Goal: Task Accomplishment & Management: Manage account settings

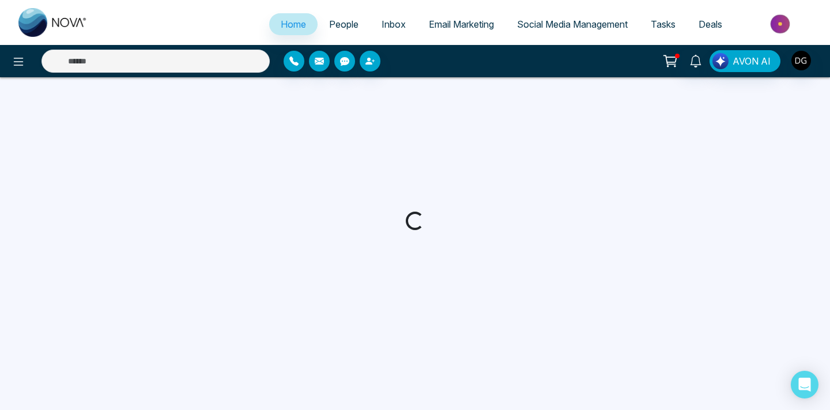
select select "*"
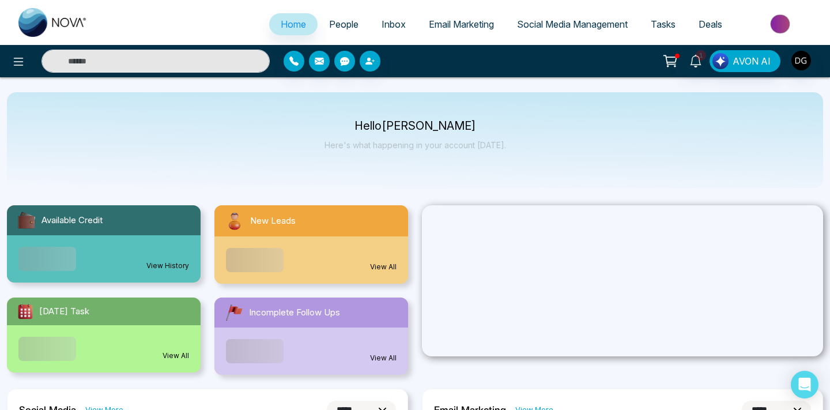
click at [337, 20] on span "People" at bounding box center [343, 24] width 29 height 12
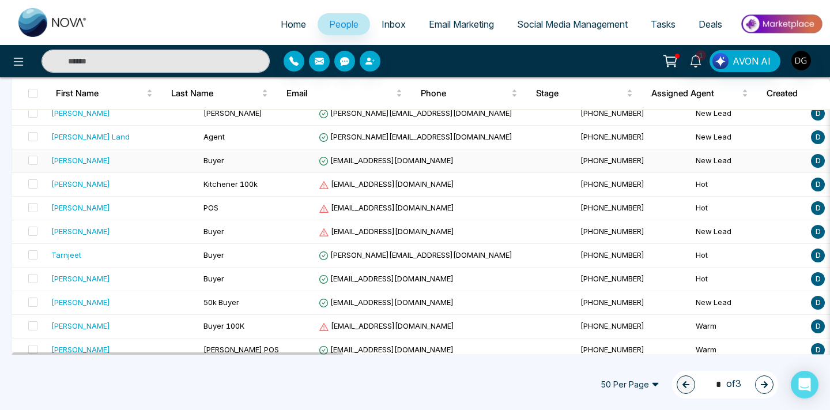
scroll to position [159, 0]
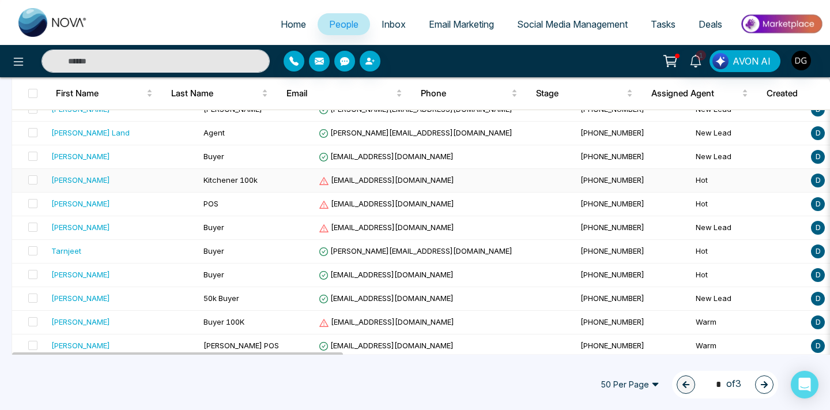
click at [203, 181] on span "Kitchener 100k" at bounding box center [230, 179] width 54 height 9
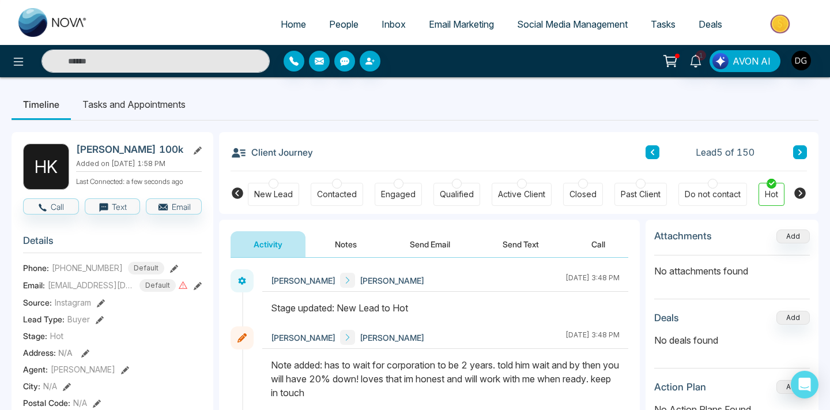
click at [329, 24] on span "People" at bounding box center [343, 24] width 29 height 12
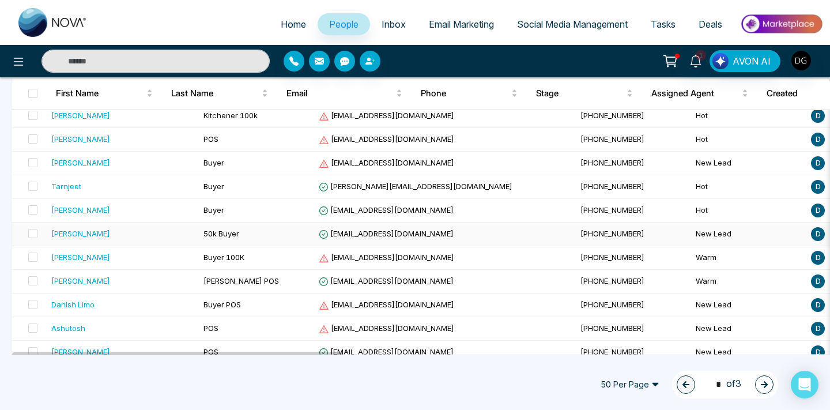
scroll to position [228, 0]
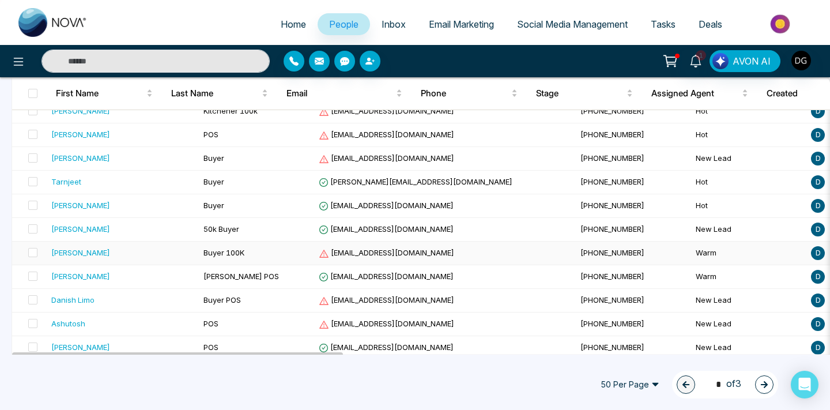
click at [199, 246] on td "Buyer 100K" at bounding box center [256, 254] width 115 height 24
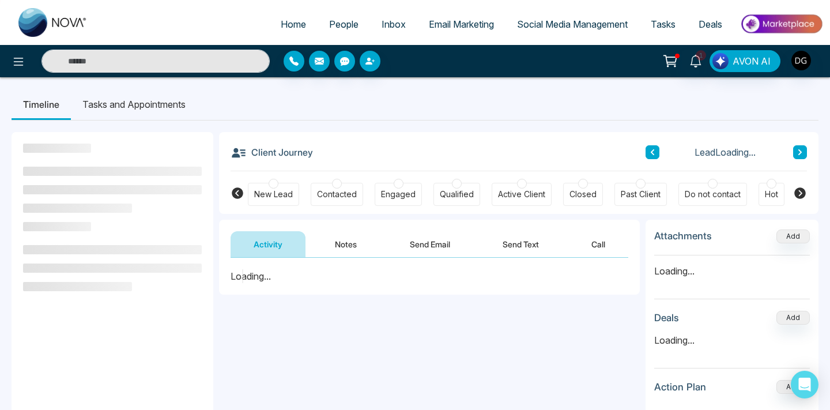
click at [341, 237] on button "Notes" at bounding box center [346, 244] width 68 height 26
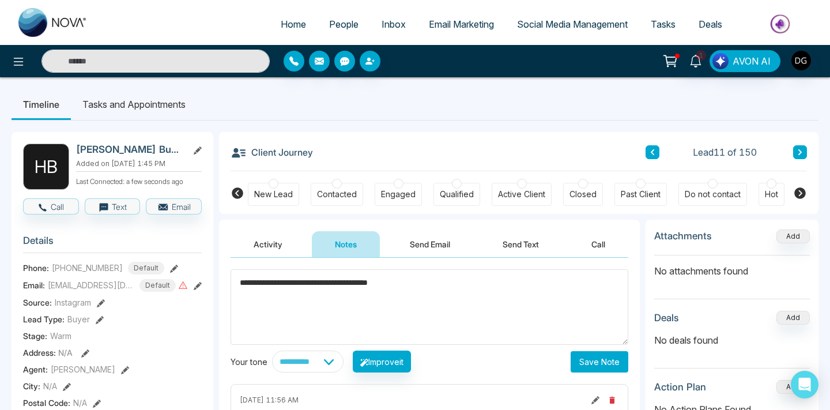
type textarea "**********"
click at [581, 363] on button "Save Note" at bounding box center [600, 361] width 58 height 21
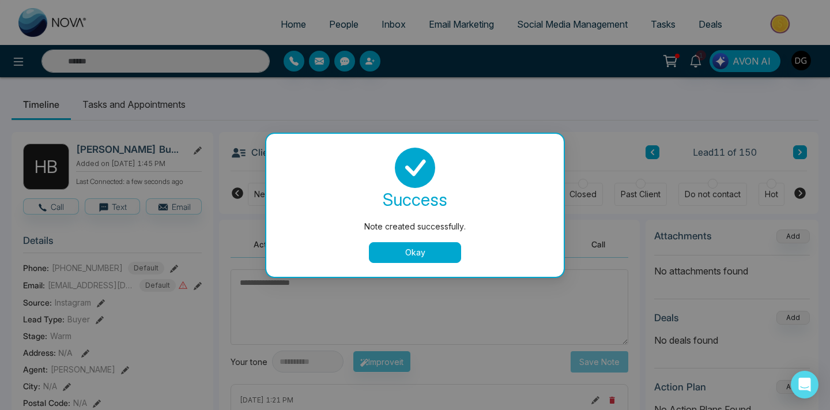
click at [418, 251] on button "Okay" at bounding box center [415, 252] width 92 height 21
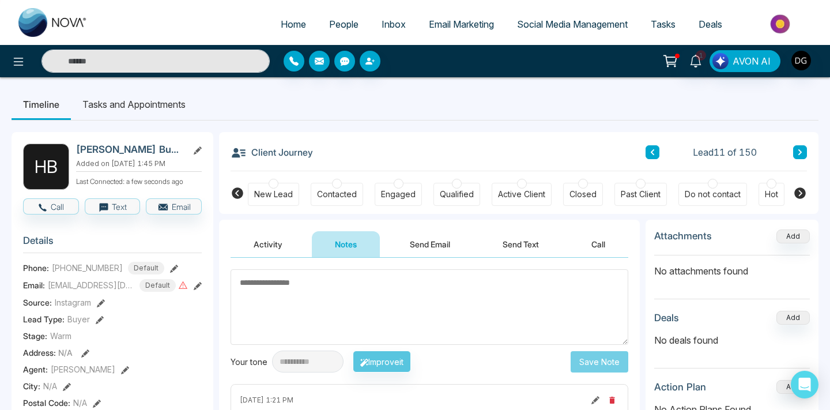
click at [344, 31] on link "People" at bounding box center [344, 24] width 52 height 22
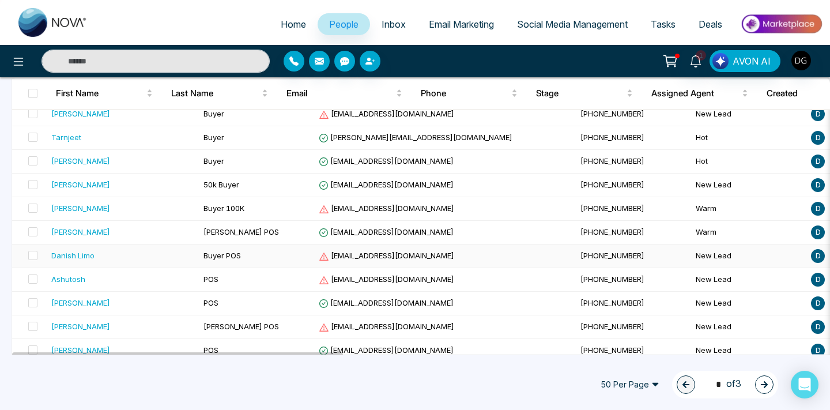
scroll to position [286, 0]
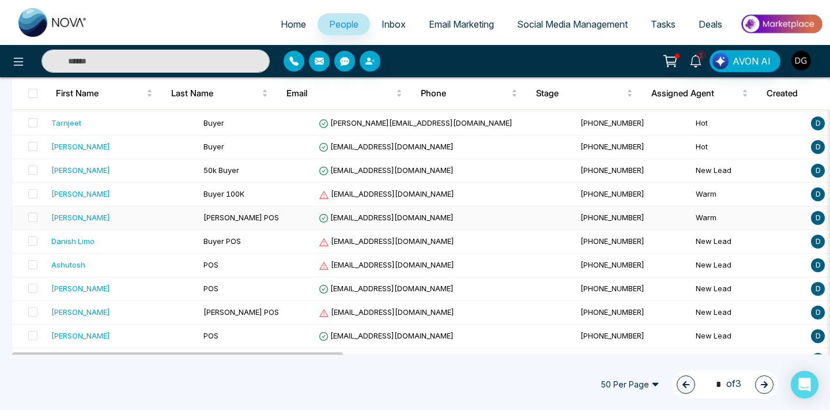
click at [212, 223] on td "[PERSON_NAME] POS" at bounding box center [256, 218] width 115 height 24
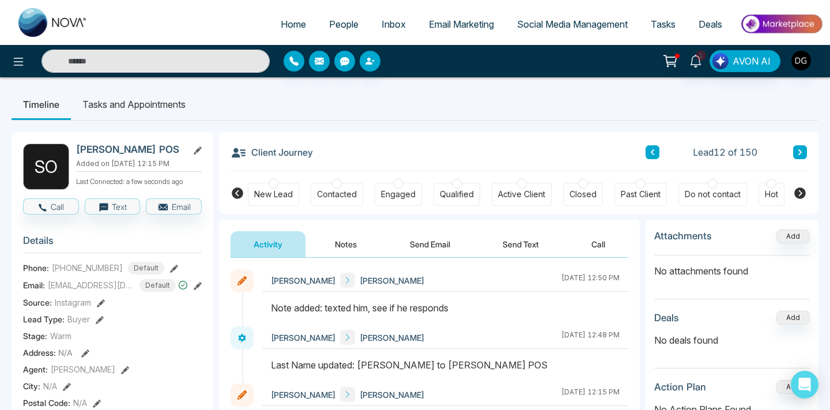
click at [357, 251] on button "Notes" at bounding box center [346, 244] width 68 height 26
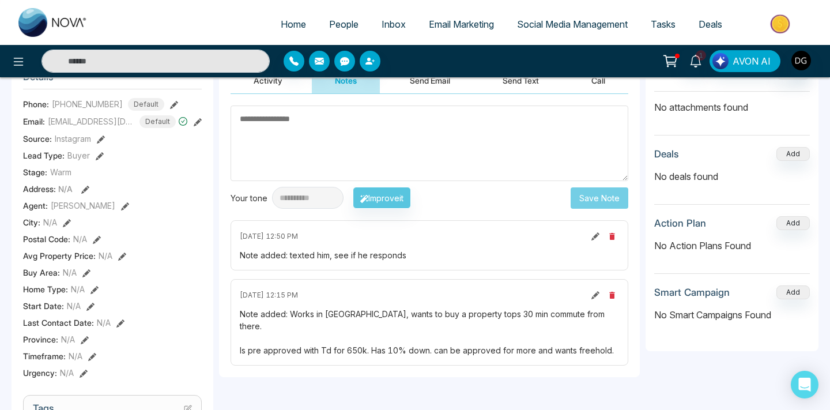
scroll to position [189, 0]
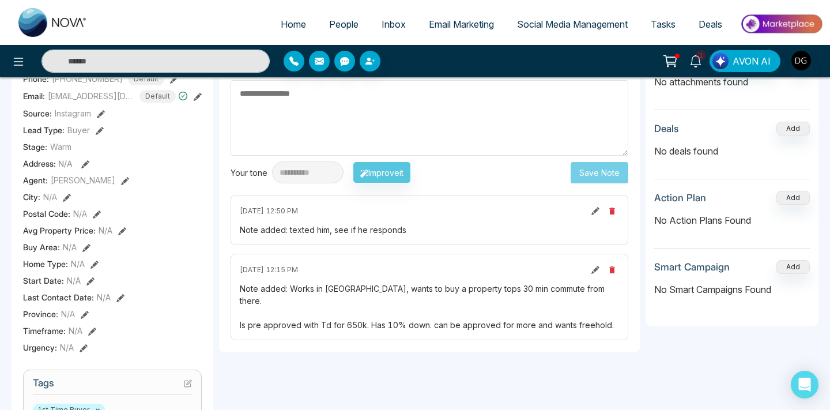
click at [332, 25] on span "People" at bounding box center [343, 24] width 29 height 12
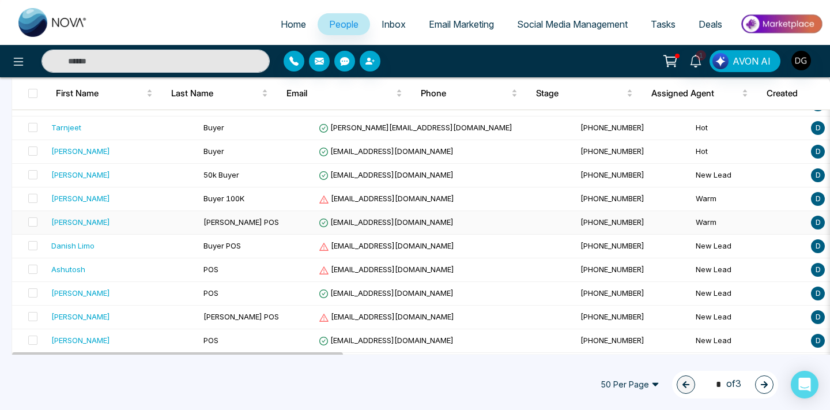
scroll to position [285, 0]
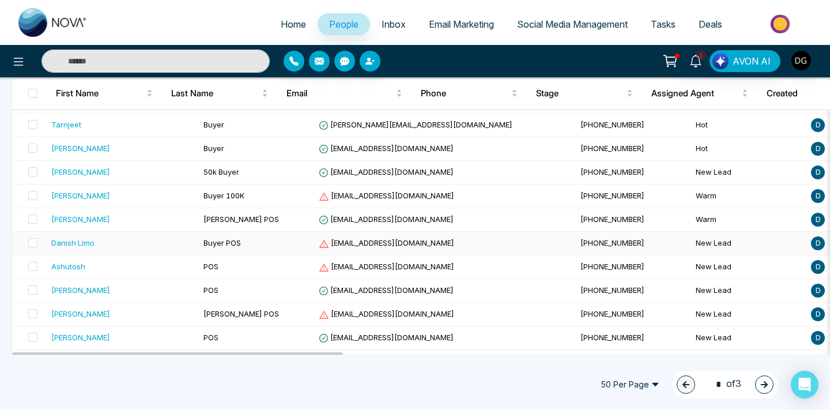
click at [146, 241] on div "Danish Limo" at bounding box center [122, 243] width 143 height 12
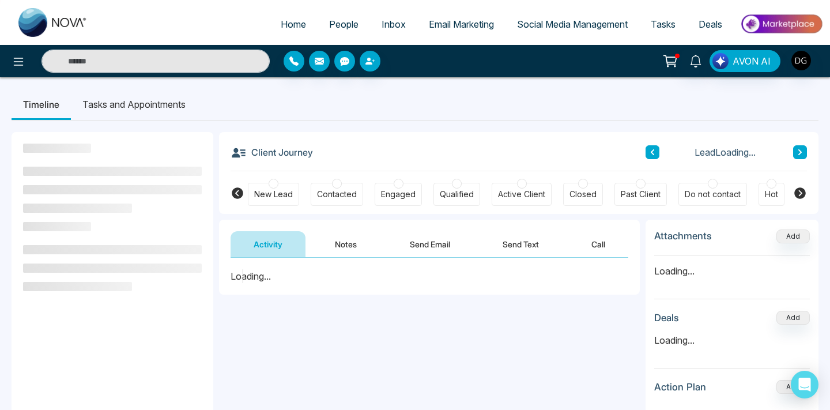
click at [344, 242] on button "Notes" at bounding box center [346, 244] width 68 height 26
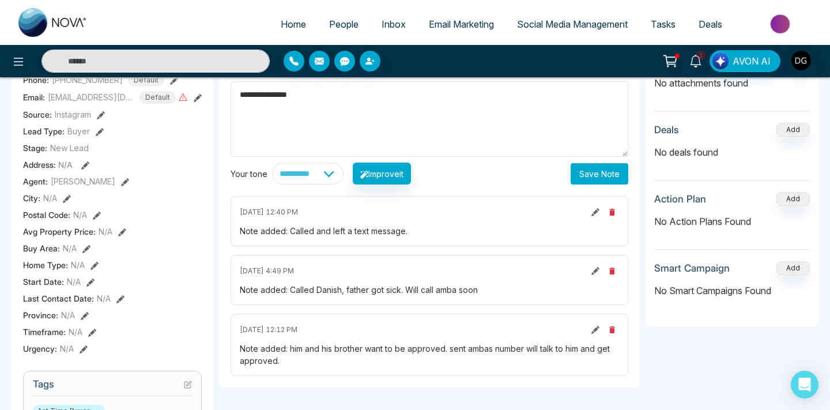
scroll to position [247, 0]
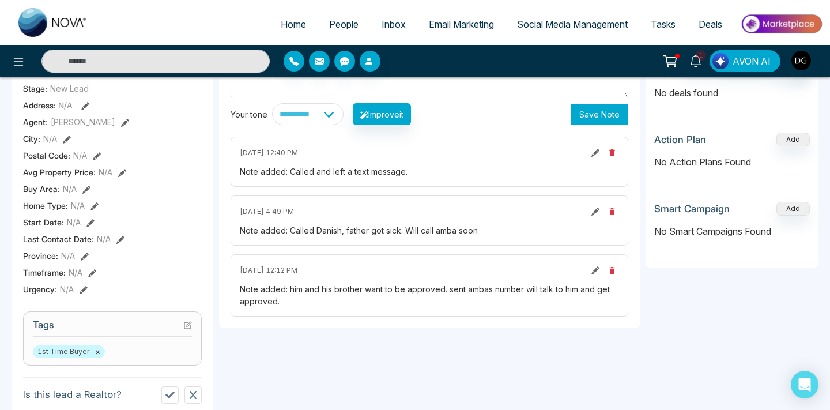
type textarea "**********"
click at [602, 107] on button "Save Note" at bounding box center [600, 114] width 58 height 21
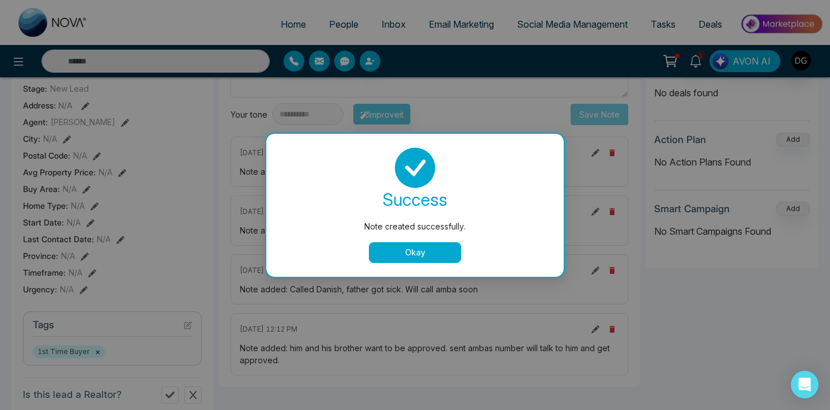
click at [388, 246] on button "Okay" at bounding box center [415, 252] width 92 height 21
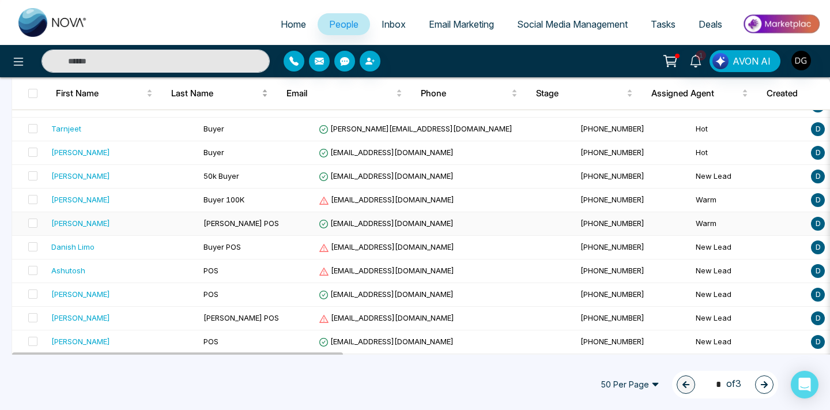
scroll to position [330, 0]
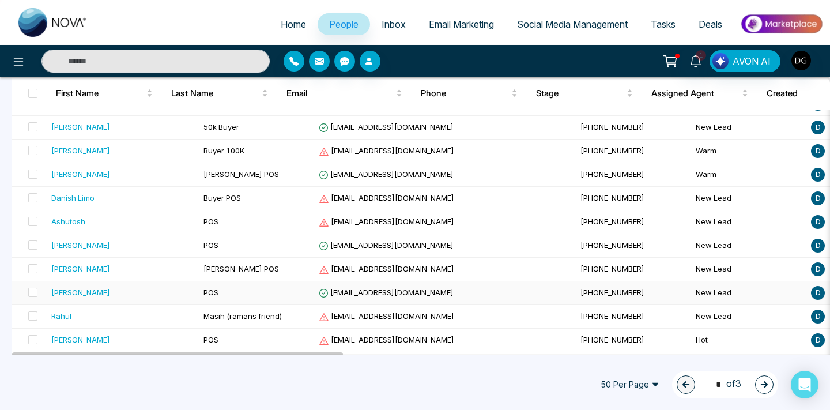
click at [207, 293] on td "POS" at bounding box center [256, 293] width 115 height 24
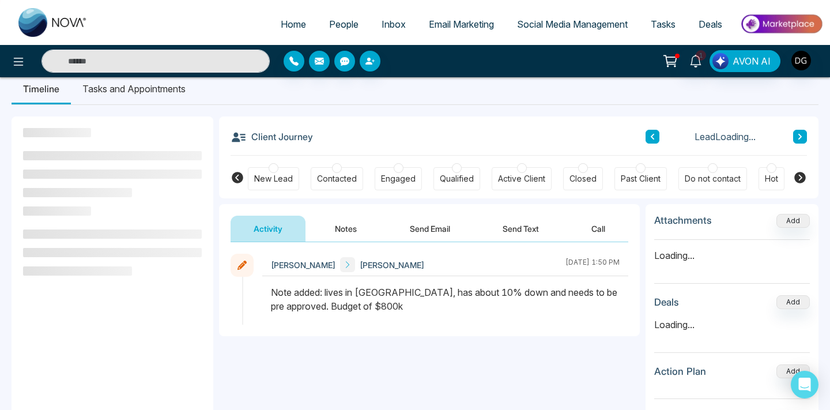
scroll to position [22, 0]
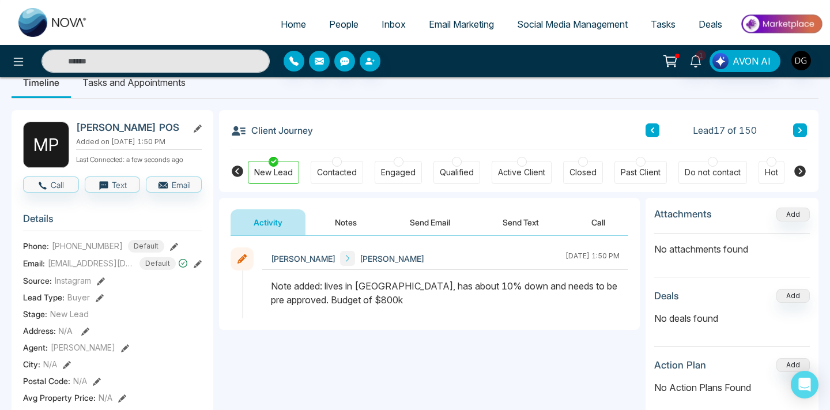
click at [345, 21] on span "People" at bounding box center [343, 24] width 29 height 12
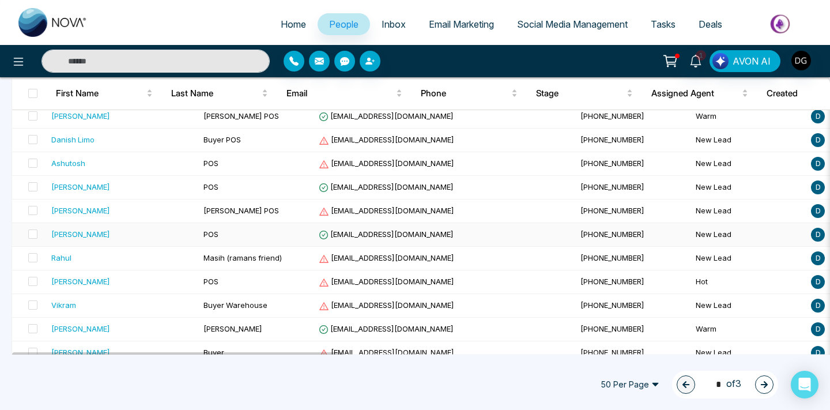
scroll to position [394, 0]
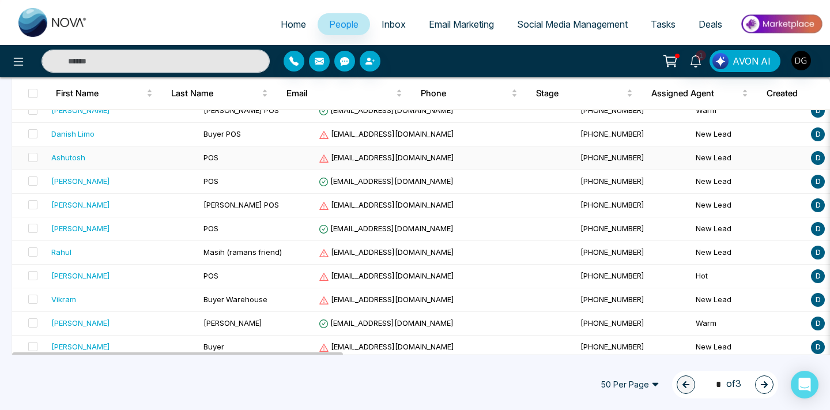
click at [199, 156] on td "POS" at bounding box center [256, 158] width 115 height 24
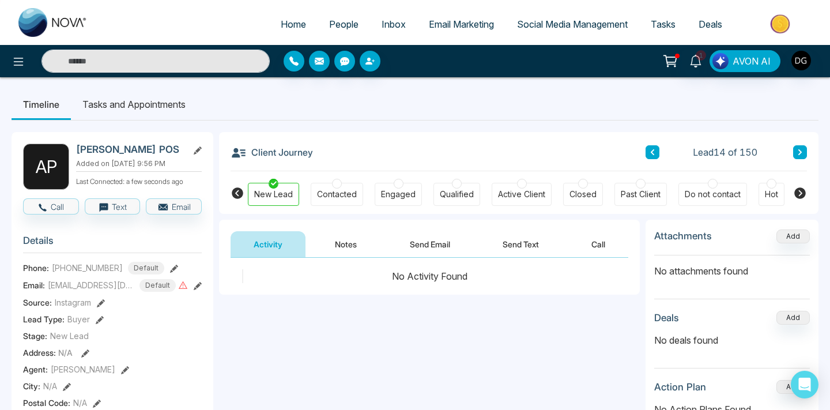
click at [349, 236] on button "Notes" at bounding box center [346, 244] width 68 height 26
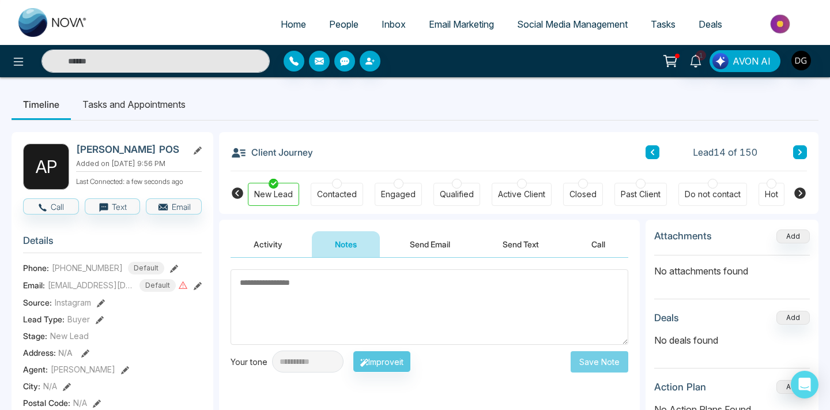
click at [327, 292] on textarea at bounding box center [430, 307] width 398 height 76
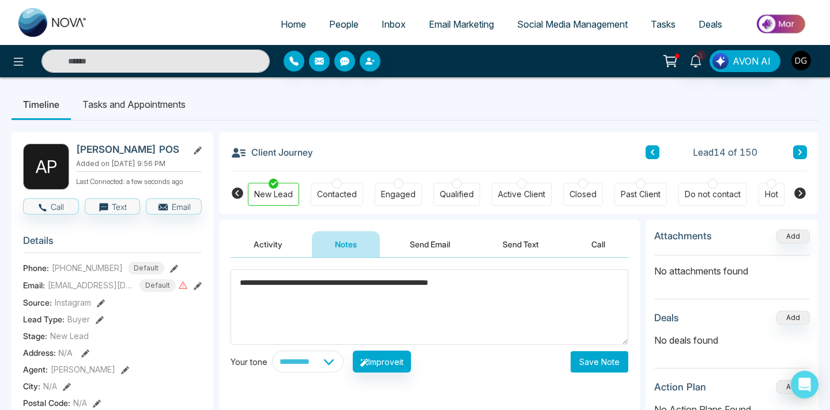
type textarea "**********"
click at [599, 361] on button "Save Note" at bounding box center [600, 361] width 58 height 21
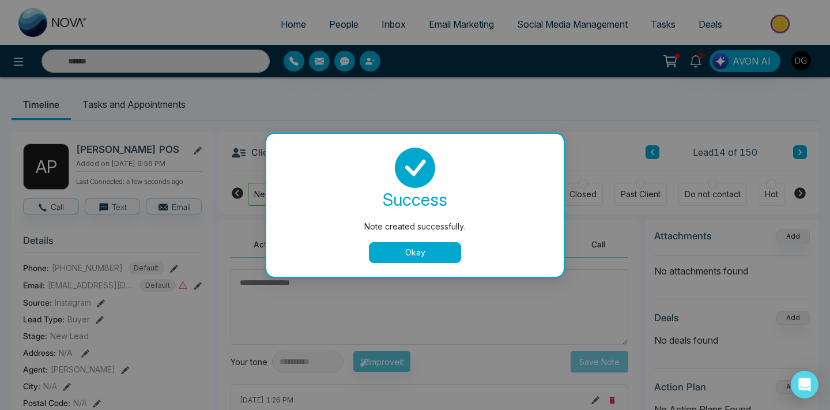
click at [435, 249] on button "Okay" at bounding box center [415, 252] width 92 height 21
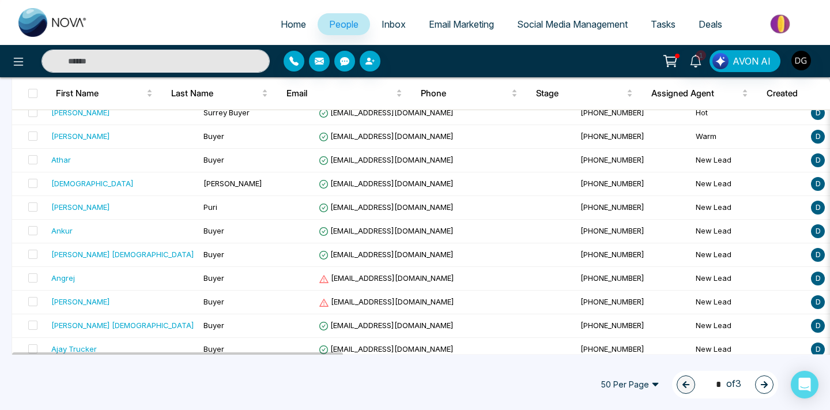
scroll to position [1063, 0]
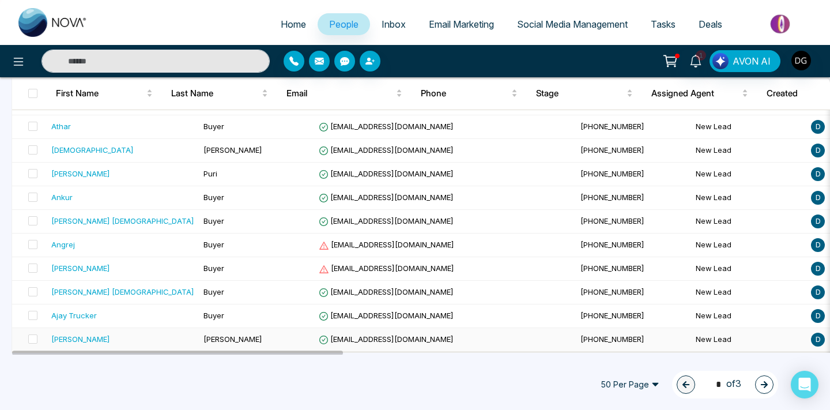
click at [576, 330] on td "[PHONE_NUMBER]" at bounding box center [633, 340] width 115 height 24
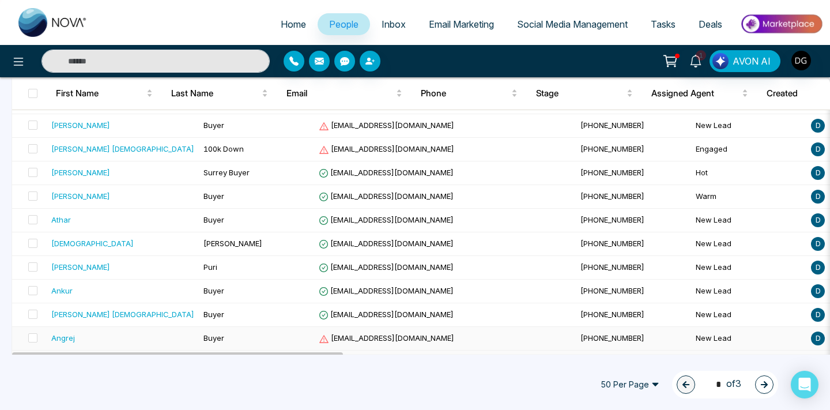
scroll to position [1063, 0]
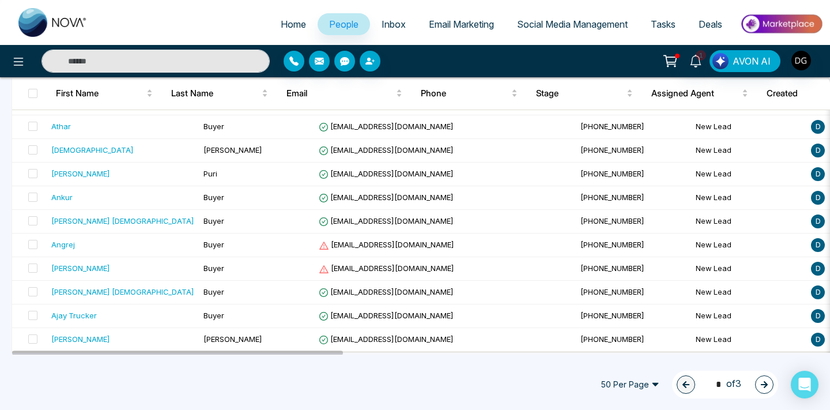
click at [772, 379] on button "button" at bounding box center [764, 384] width 18 height 18
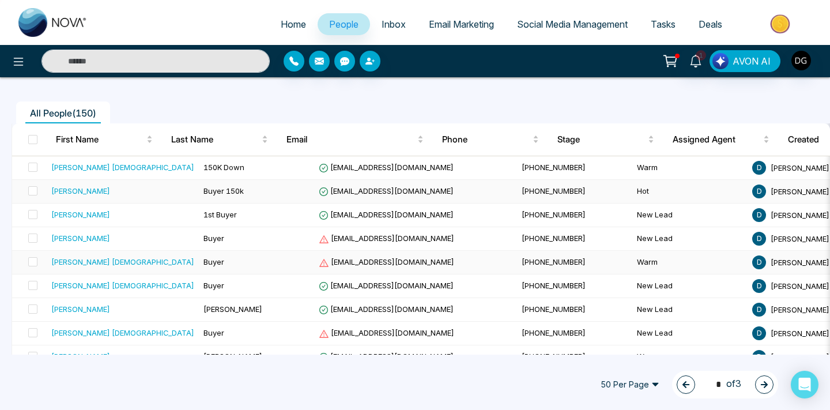
scroll to position [69, 0]
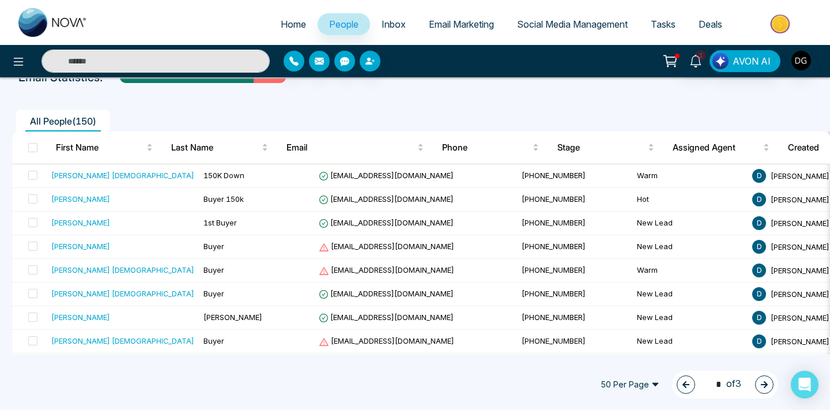
click at [768, 387] on icon "button" at bounding box center [764, 384] width 8 height 8
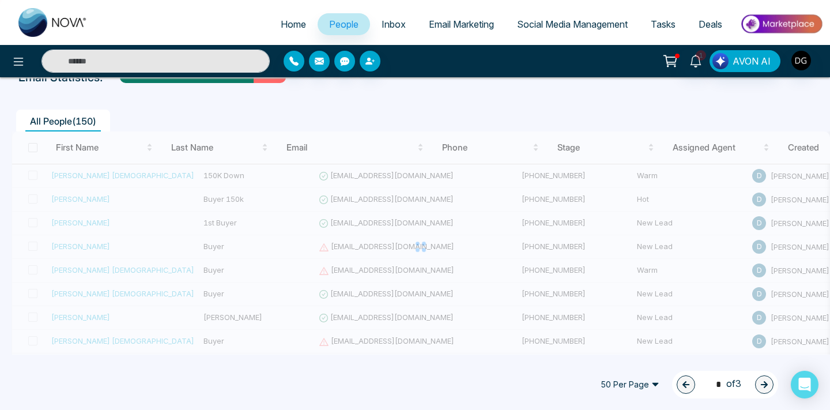
type input "*"
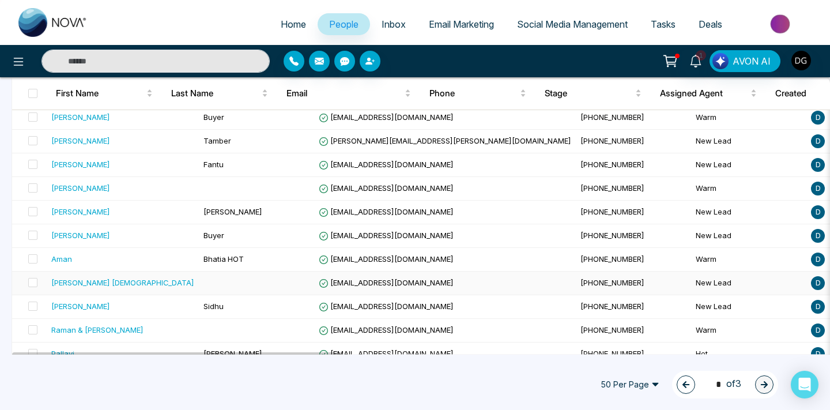
scroll to position [596, 0]
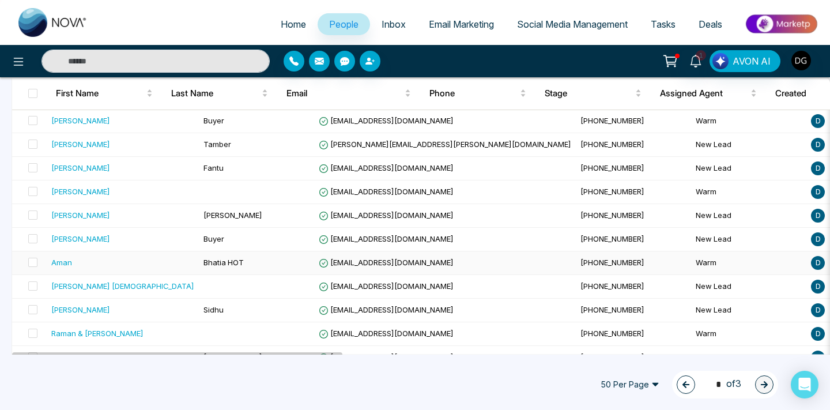
click at [132, 265] on div "Aman" at bounding box center [122, 263] width 143 height 12
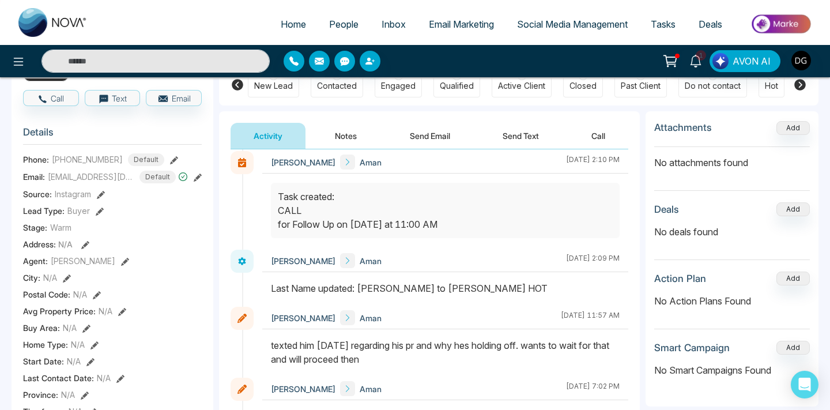
scroll to position [176, 0]
